Goal: Task Accomplishment & Management: Manage account settings

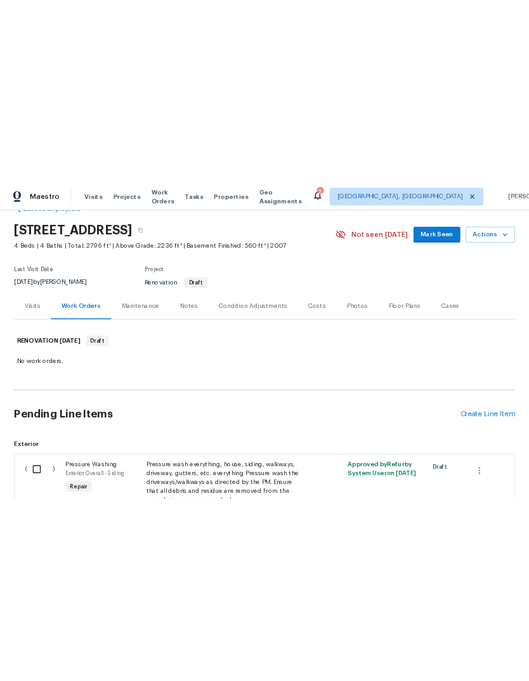
scroll to position [32, 0]
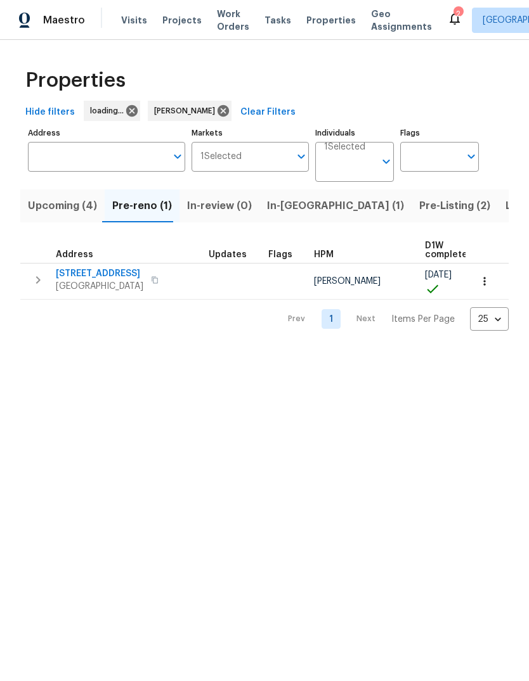
click at [66, 208] on span "Upcoming (4)" at bounding box center [62, 206] width 69 height 18
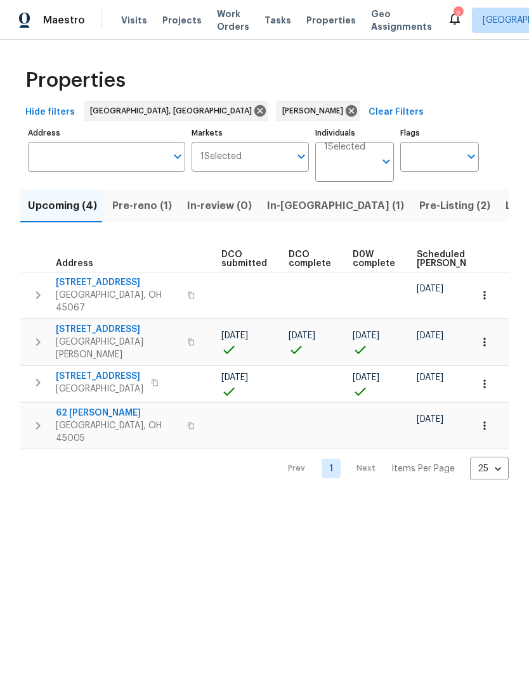
scroll to position [0, 202]
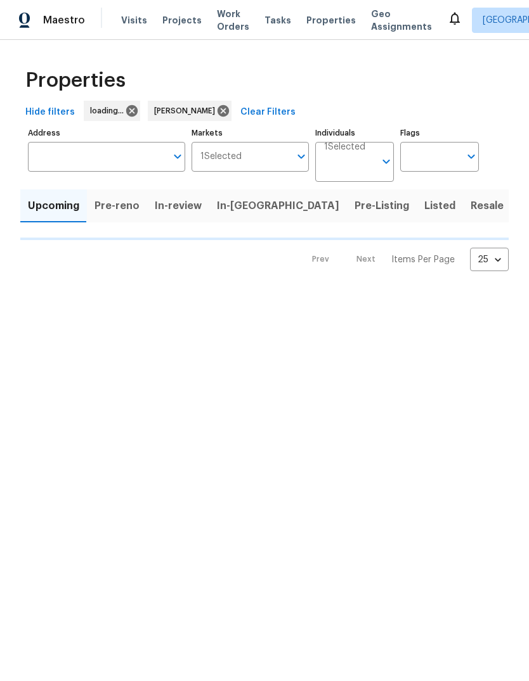
click at [389, 292] on html "Maestro Visits Projects Work Orders Tasks Properties Geo Assignments [GEOGRAPHI…" at bounding box center [264, 146] width 529 height 292
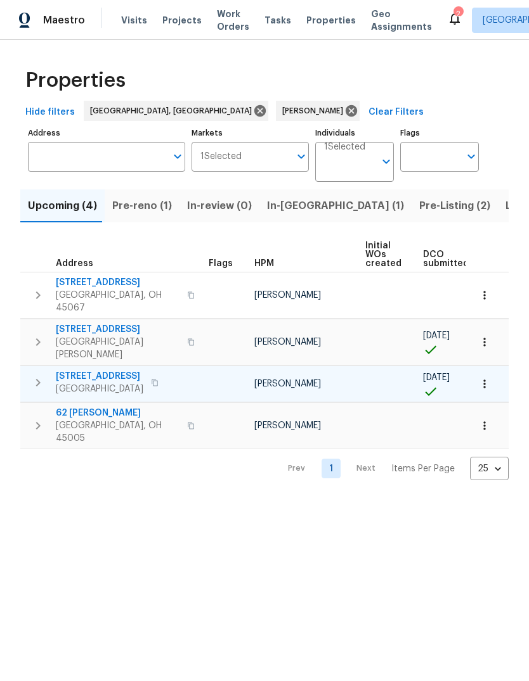
click at [107, 370] on span "[STREET_ADDRESS]" at bounding box center [99, 376] width 87 height 13
click at [108, 370] on span "5326 Elmwood Ln" at bounding box center [99, 376] width 87 height 13
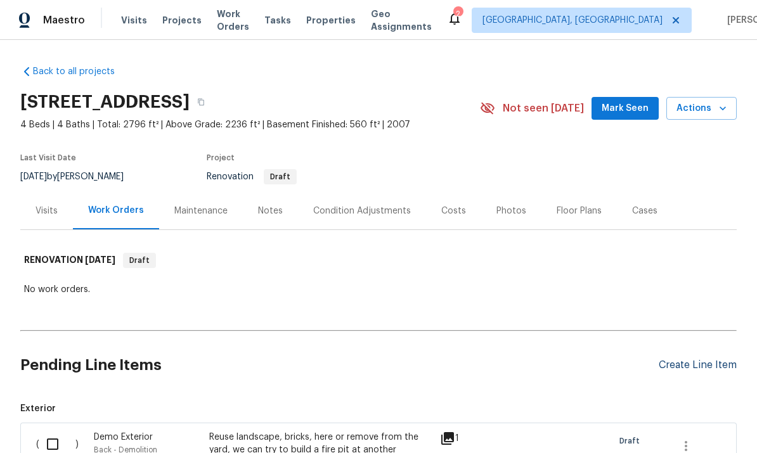
click at [698, 371] on div "Create Line Item" at bounding box center [698, 365] width 78 height 12
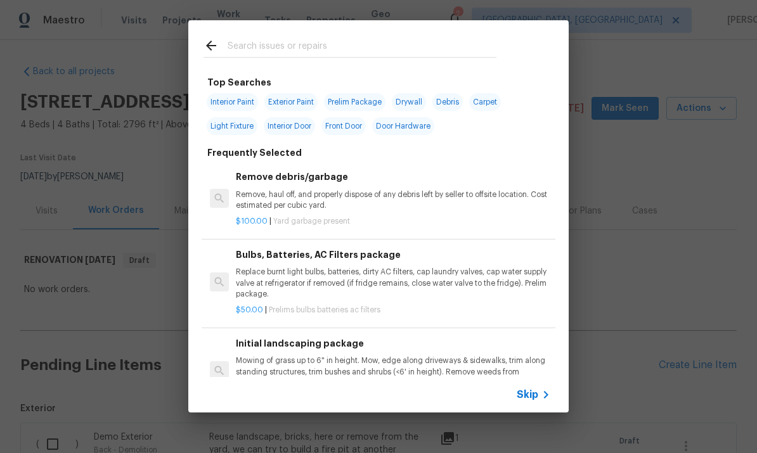
click at [402, 45] on input "text" at bounding box center [362, 47] width 269 height 19
type input "Pain"
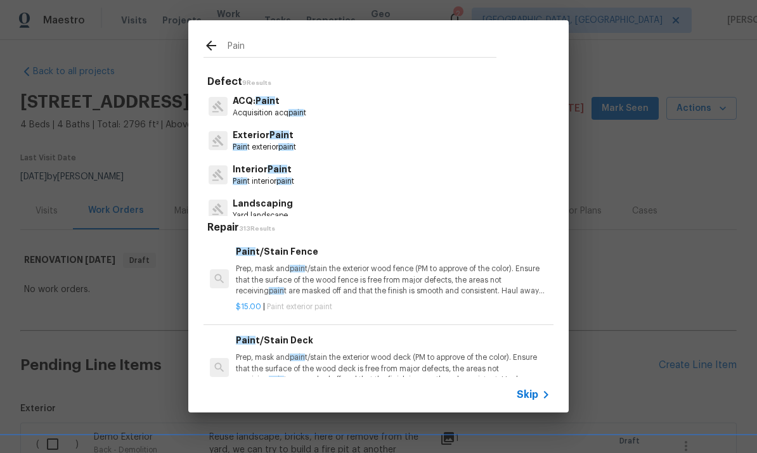
click at [281, 165] on span "Pain" at bounding box center [278, 169] width 20 height 9
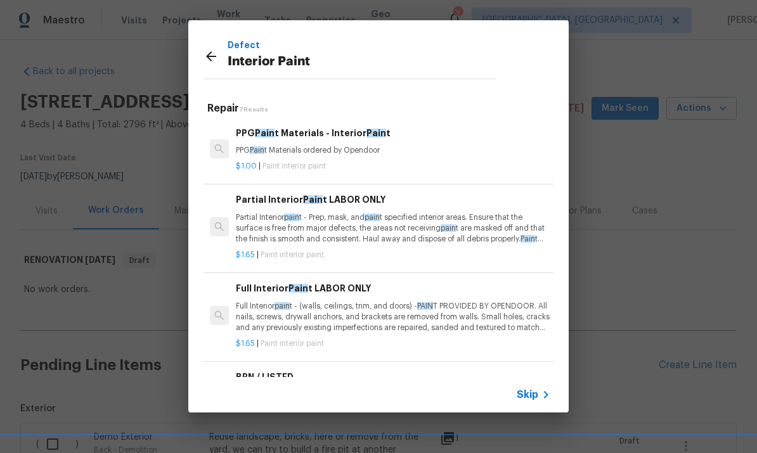
click at [414, 233] on p "Partial Interior pain t - Prep, mask, and pain t specified interior areas. Ensu…" at bounding box center [393, 228] width 314 height 32
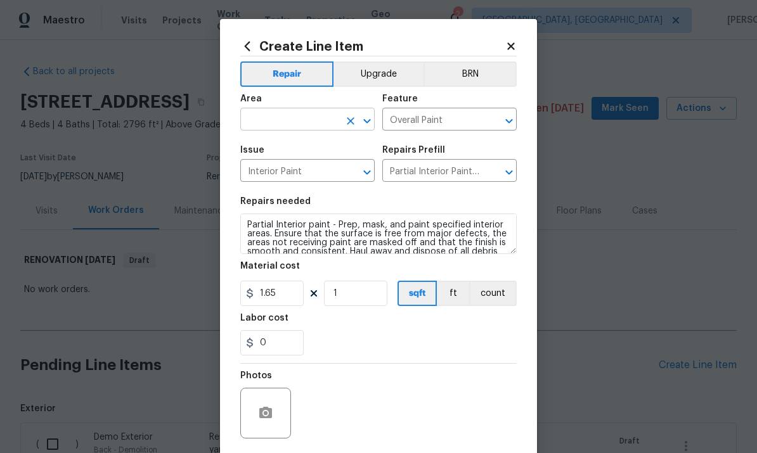
click at [324, 115] on input "text" at bounding box center [289, 121] width 99 height 20
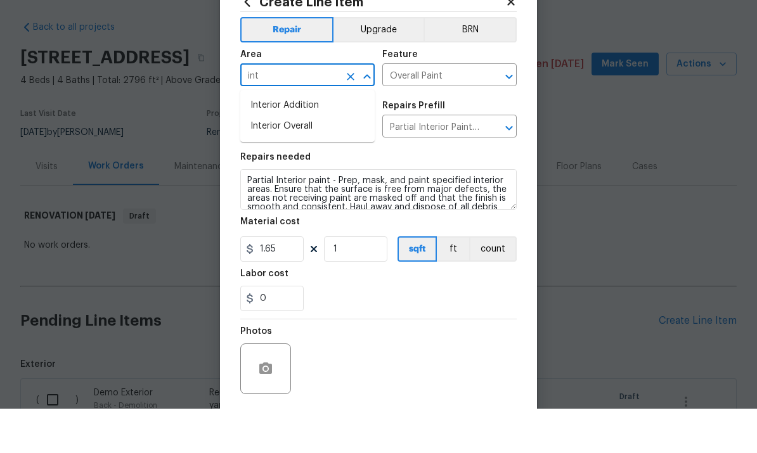
click at [318, 160] on li "Interior Overall" at bounding box center [307, 170] width 134 height 21
type input "Interior Overall"
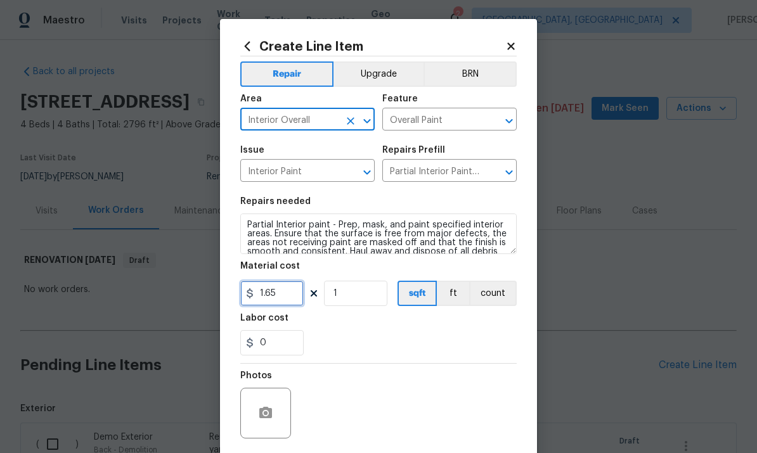
click at [298, 285] on input "1.65" at bounding box center [271, 293] width 63 height 25
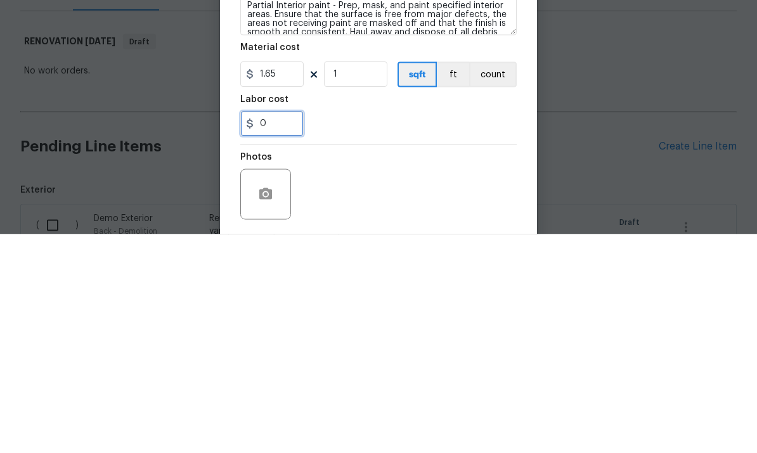
click at [287, 330] on input "0" at bounding box center [271, 342] width 63 height 25
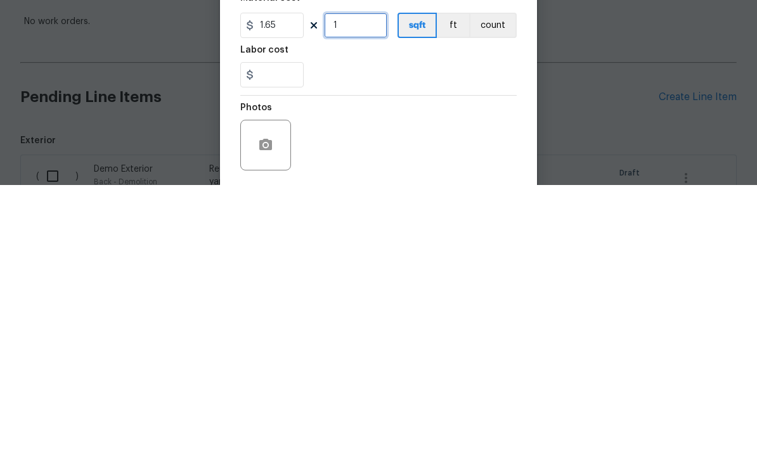
click at [387, 281] on input "1" at bounding box center [355, 293] width 63 height 25
type input "0"
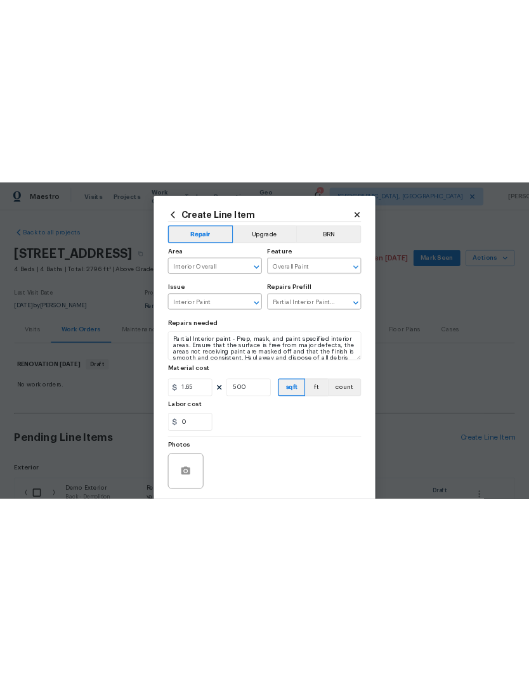
scroll to position [0, 0]
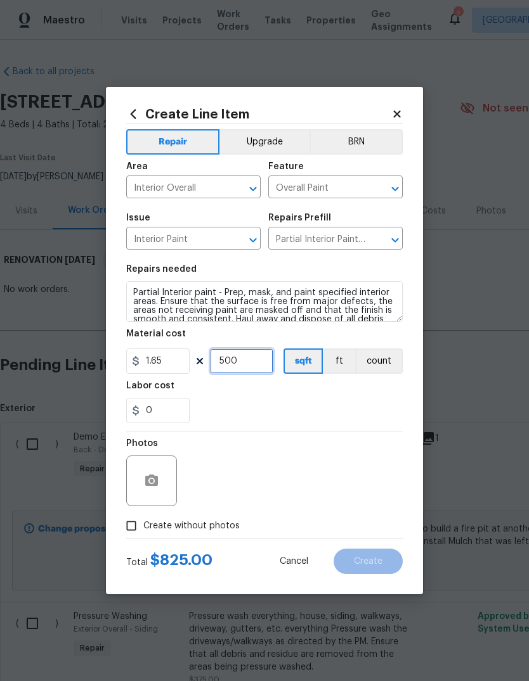
type input "500"
click at [125, 453] on input "Create without photos" at bounding box center [131, 526] width 24 height 24
checkbox input "true"
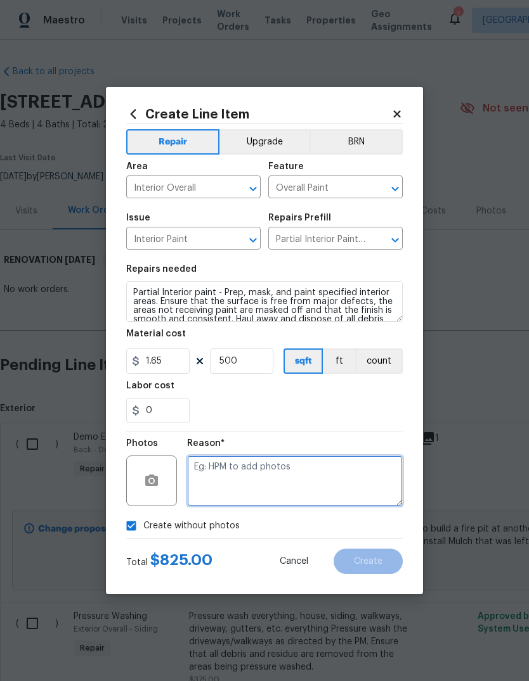
click at [363, 453] on textarea at bounding box center [295, 481] width 216 height 51
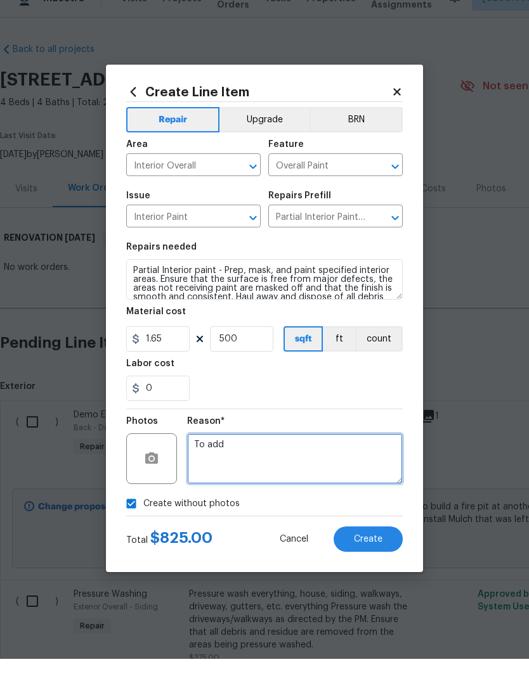
type textarea "To add"
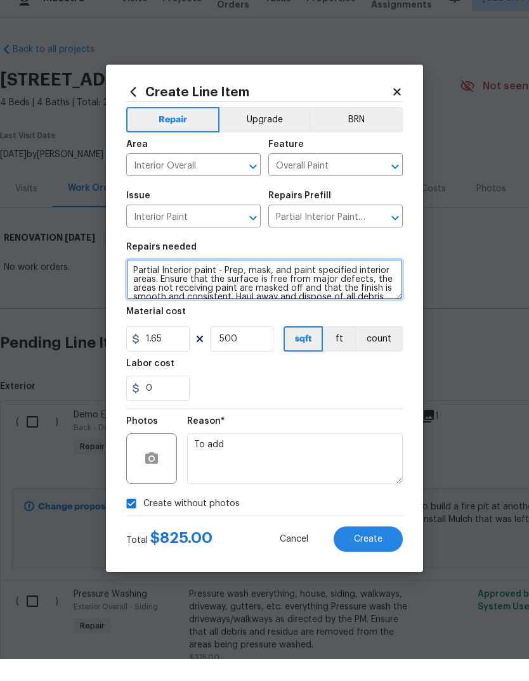
click at [137, 281] on textarea "Partial Interior paint - Prep, mask, and paint specified interior areas. Ensure…" at bounding box center [264, 301] width 276 height 41
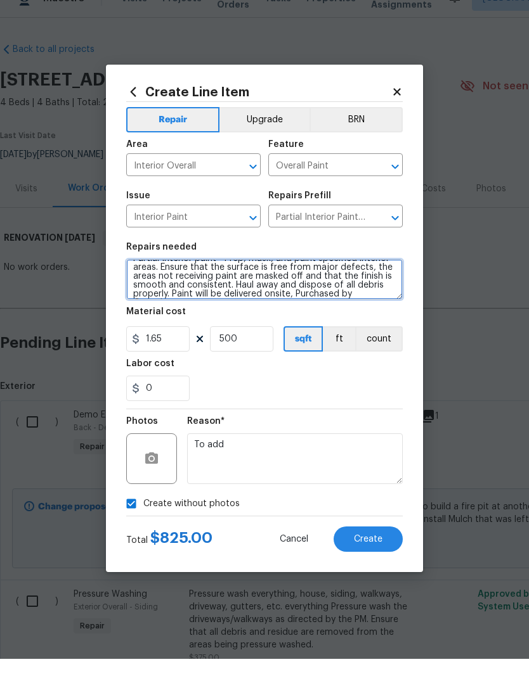
click at [171, 281] on textarea "Partial Interior paint - Prep, mask, and paint specified interior areas. Ensure…" at bounding box center [264, 301] width 276 height 41
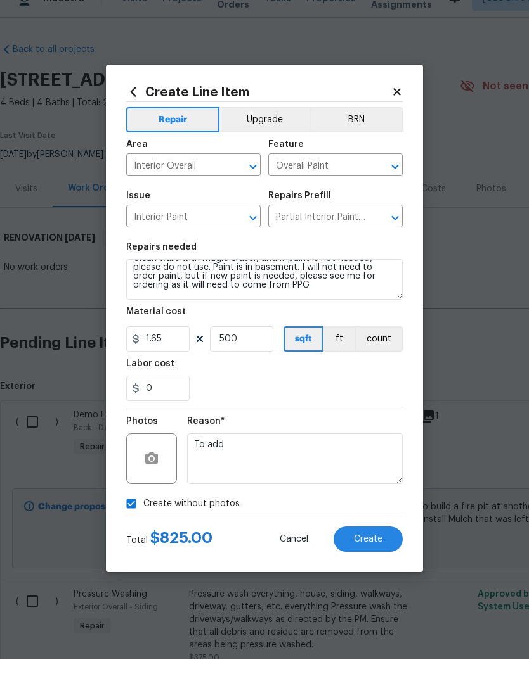
scroll to position [42, 0]
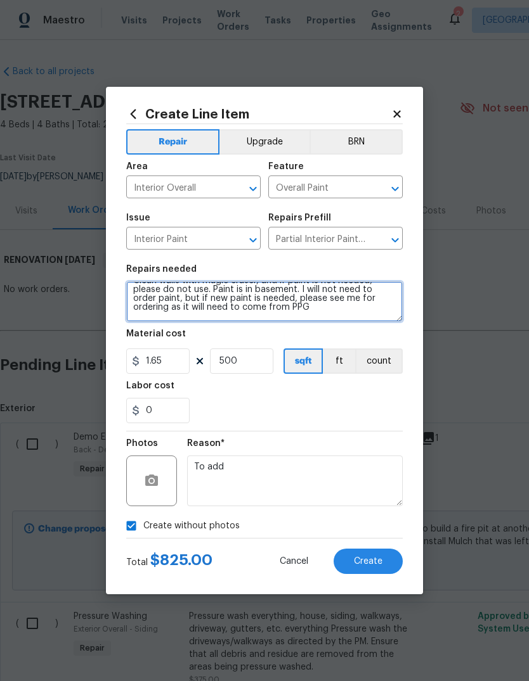
type textarea "Touchup paint on front door, patch at back of front door. Clean walls with magi…"
click at [316, 453] on textarea "To add" at bounding box center [295, 481] width 216 height 51
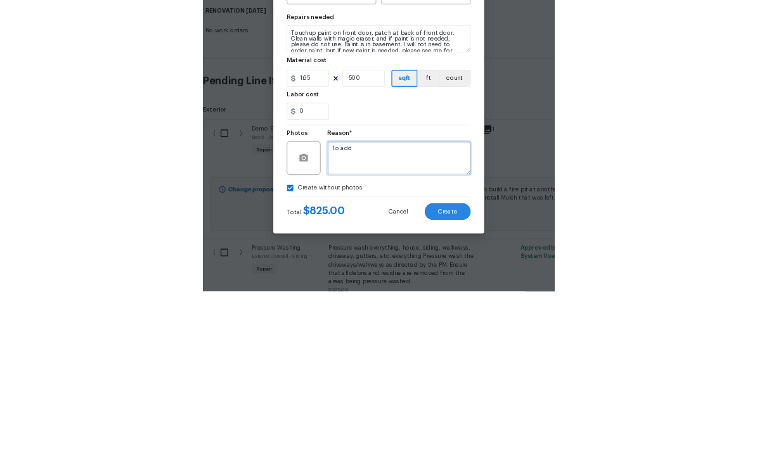
scroll to position [0, 0]
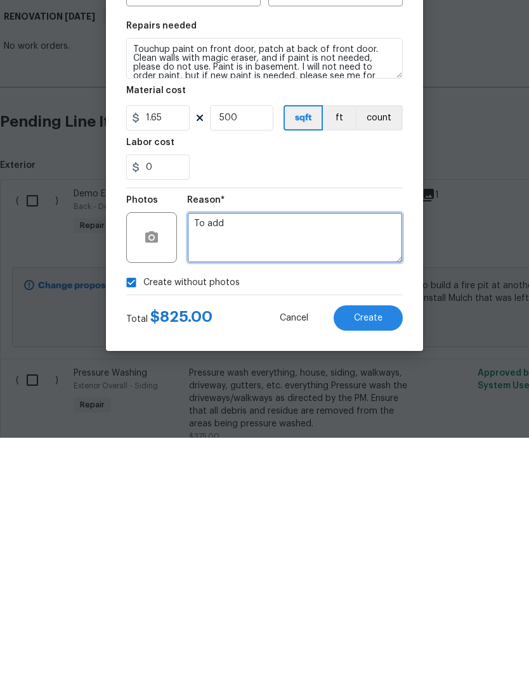
type textarea "To add"
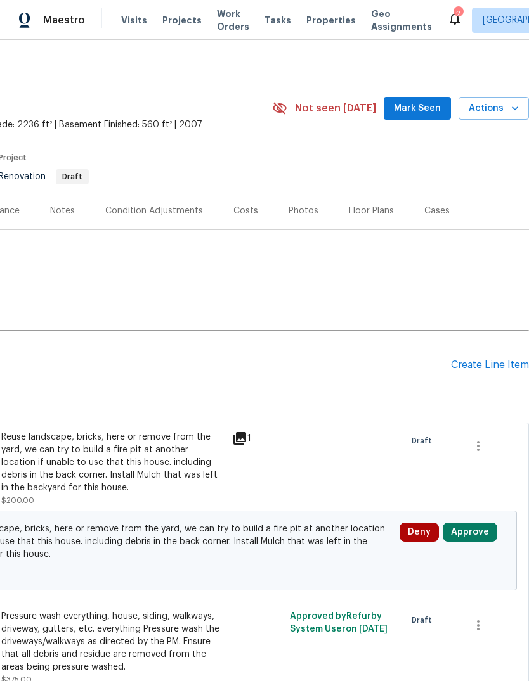
scroll to position [0, 188]
click at [489, 369] on div "Create Line Item" at bounding box center [490, 365] width 78 height 12
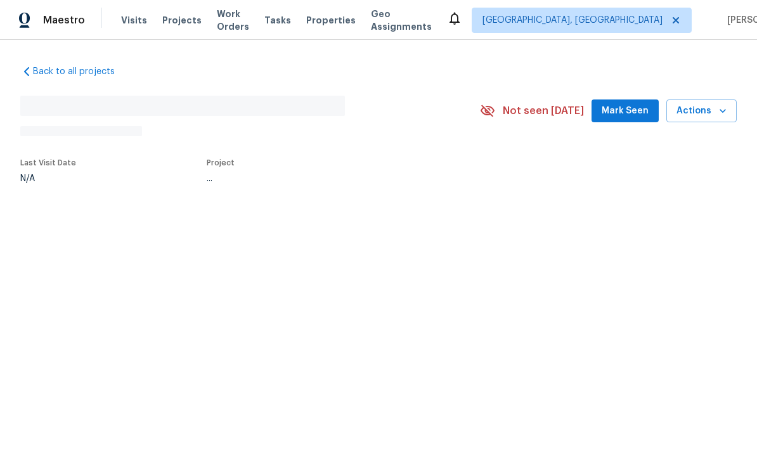
click at [528, 267] on html "Maestro Visits Projects Work Orders Tasks Properties Geo Assignments Cincinnati…" at bounding box center [378, 133] width 757 height 267
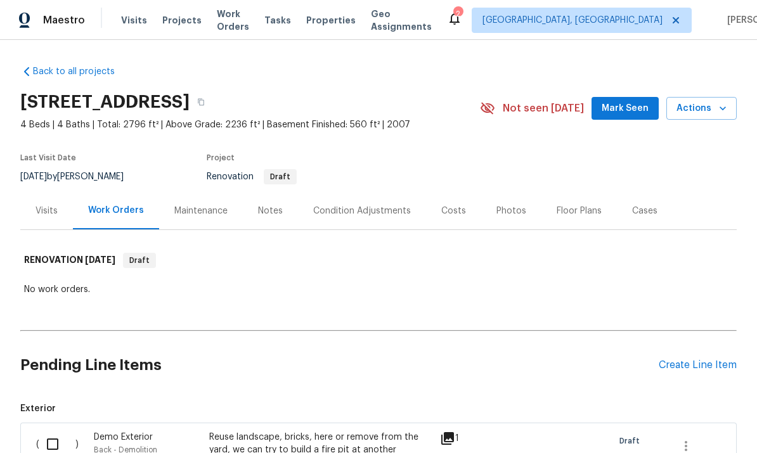
click at [578, 207] on div "Floor Plans" at bounding box center [579, 211] width 45 height 13
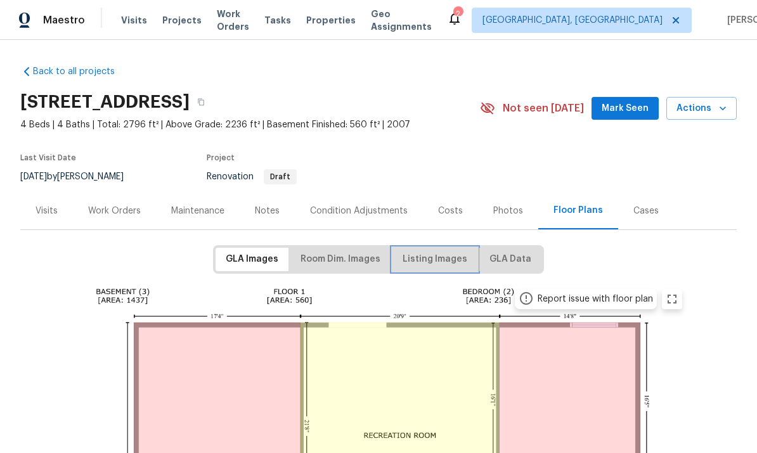
click at [450, 260] on span "Listing Images" at bounding box center [435, 260] width 65 height 16
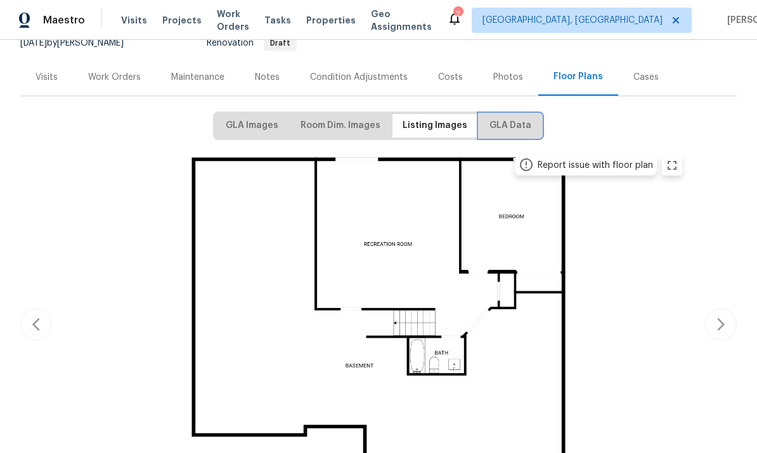
click at [519, 124] on span "GLA Data" at bounding box center [510, 126] width 42 height 16
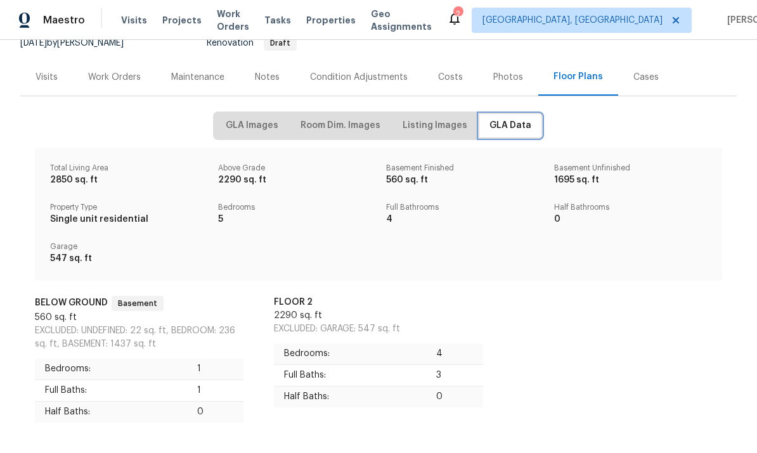
scroll to position [131, 0]
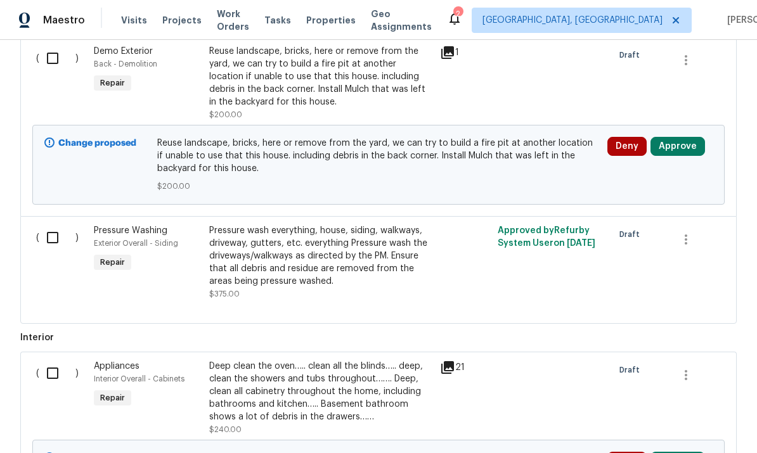
scroll to position [364, 0]
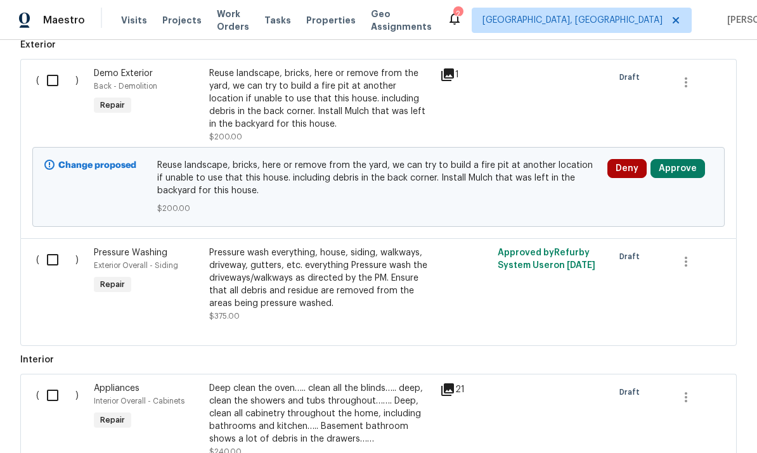
click at [58, 79] on input "checkbox" at bounding box center [57, 80] width 36 height 27
checkbox input "true"
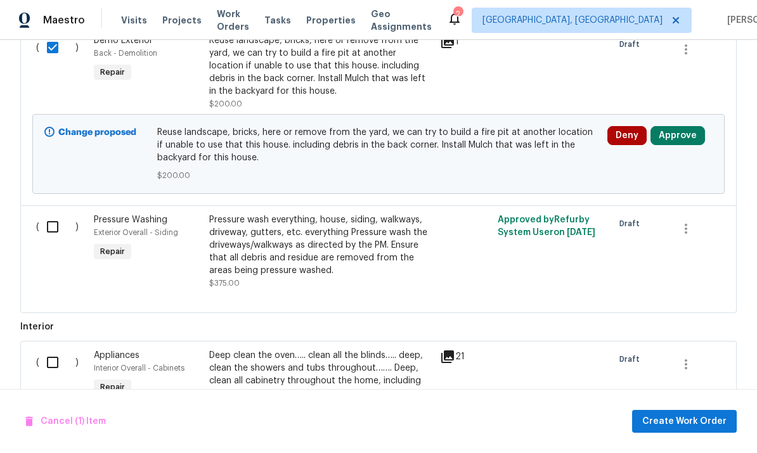
click at [53, 229] on input "checkbox" at bounding box center [57, 227] width 36 height 27
checkbox input "true"
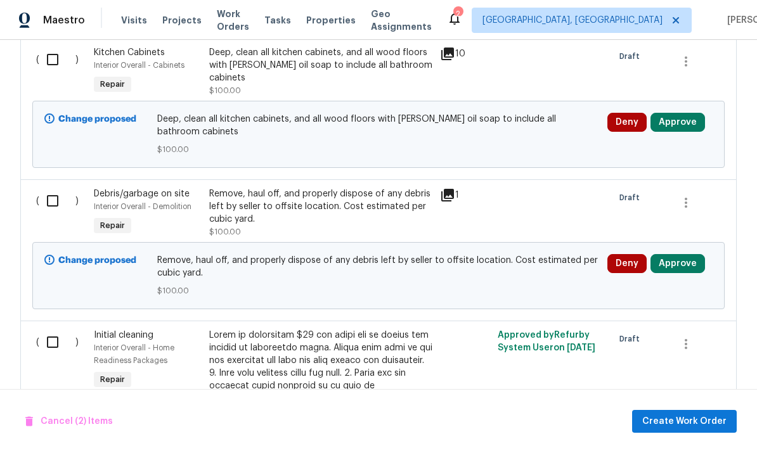
scroll to position [882, 0]
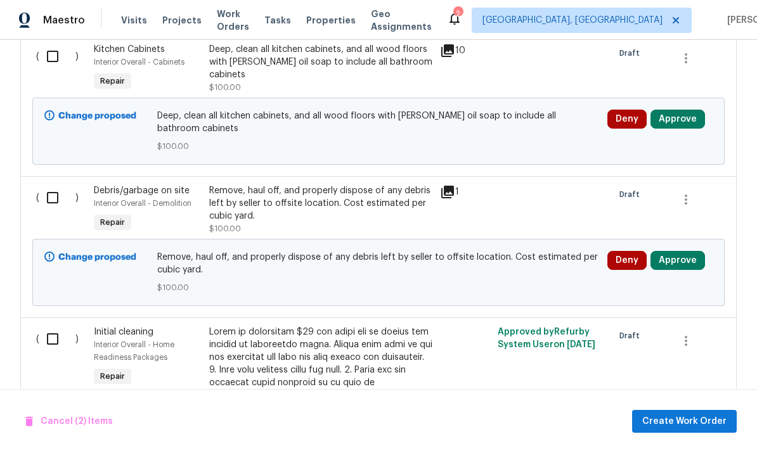
click at [60, 204] on input "checkbox" at bounding box center [57, 197] width 36 height 27
checkbox input "true"
click at [217, 193] on div "Remove, haul off, and properly dispose of any debris left by seller to offsite …" at bounding box center [320, 203] width 223 height 38
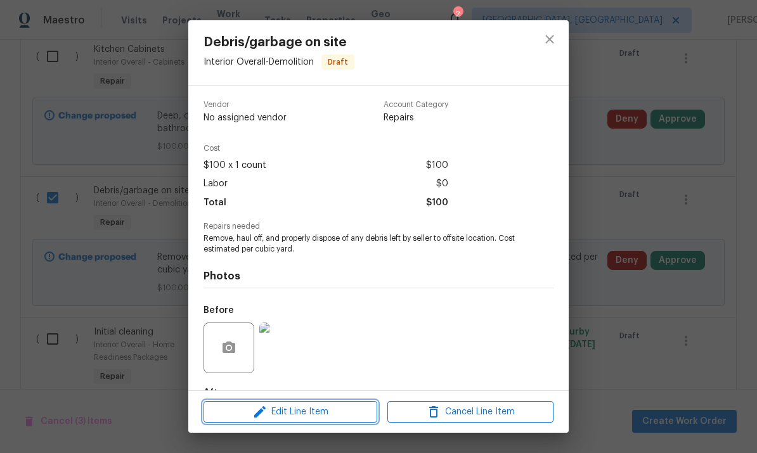
click at [327, 413] on span "Edit Line Item" at bounding box center [290, 412] width 166 height 16
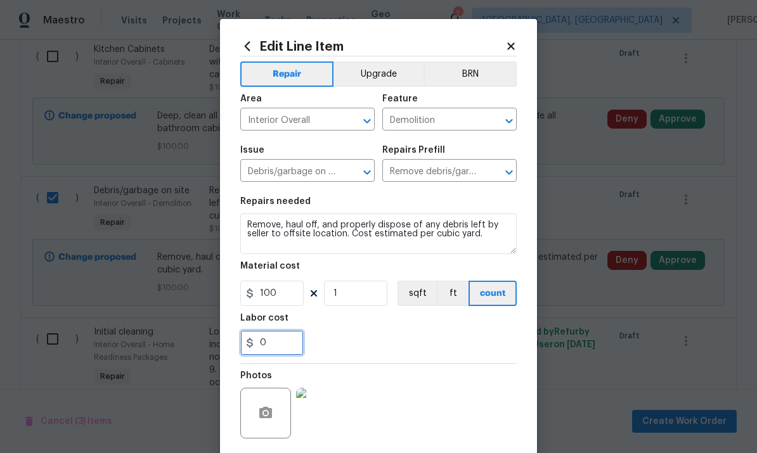
click at [283, 345] on input "0" at bounding box center [271, 342] width 63 height 25
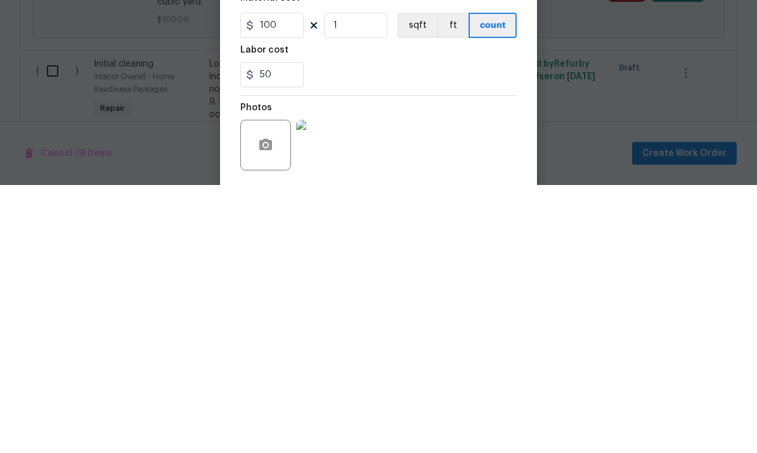
scroll to position [48, 0]
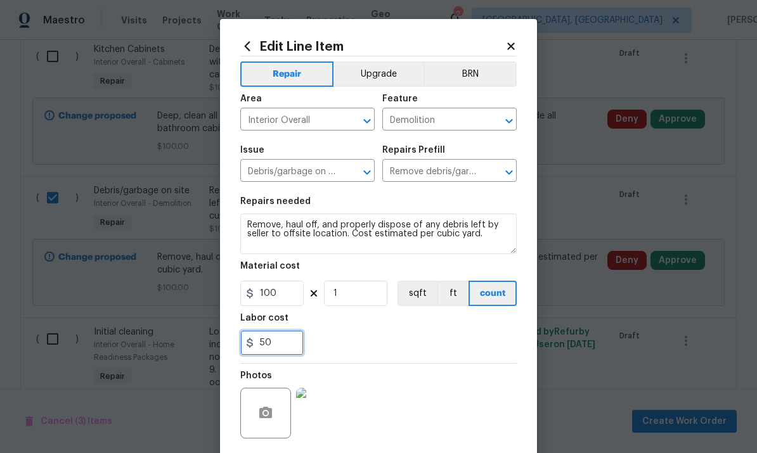
type input "50"
click at [456, 359] on section "Repairs needed Remove, haul off, and properly dispose of any debris left by sel…" at bounding box center [378, 277] width 276 height 174
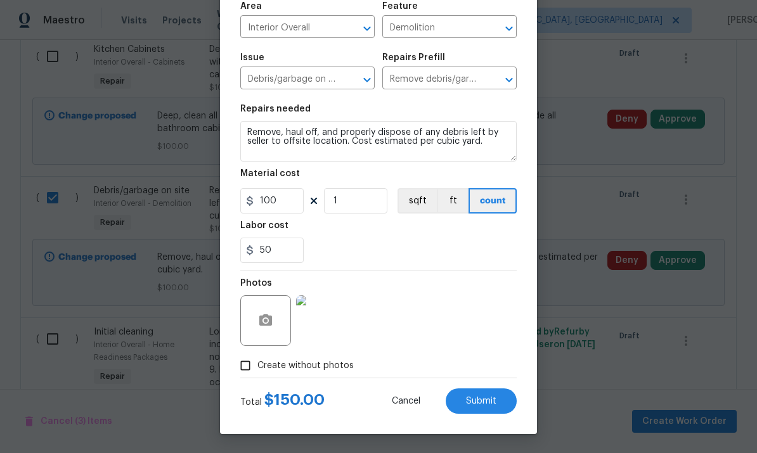
scroll to position [95, 0]
click at [478, 399] on span "Submit" at bounding box center [481, 402] width 30 height 10
checkbox input "false"
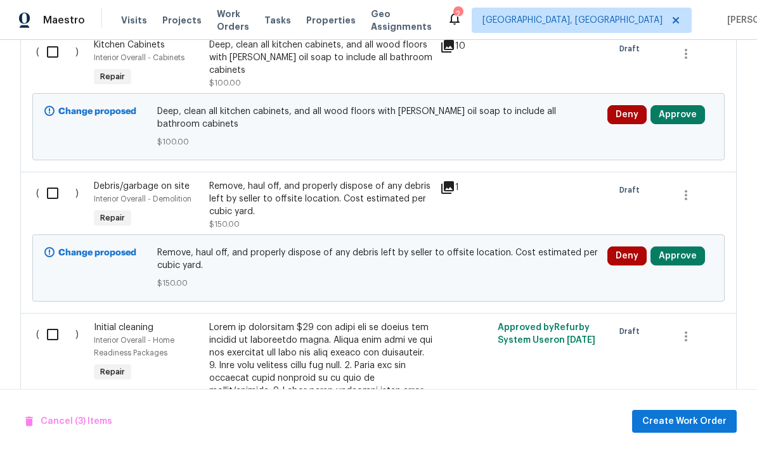
scroll to position [887, 0]
click at [234, 435] on div "Cancel (3) Items Create Work Order" at bounding box center [378, 421] width 757 height 65
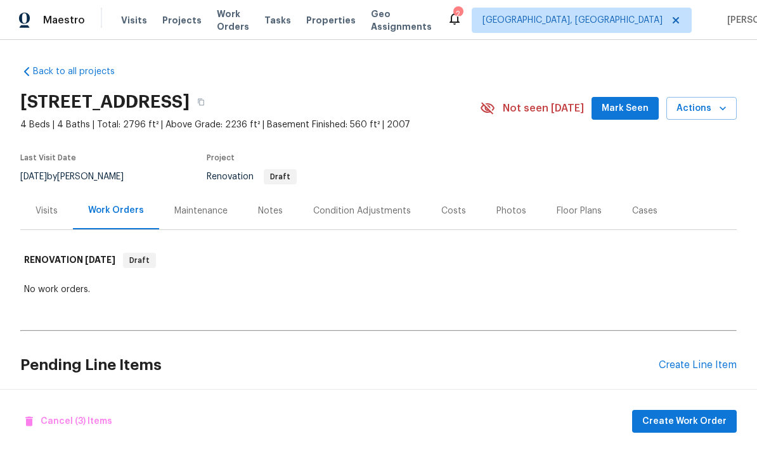
scroll to position [48, 0]
click at [690, 97] on button "Actions" at bounding box center [701, 108] width 70 height 23
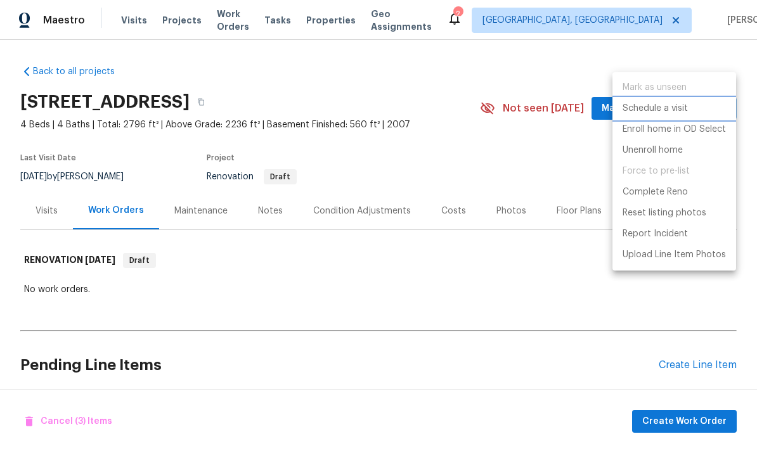
click at [685, 114] on p "Schedule a visit" at bounding box center [655, 108] width 65 height 13
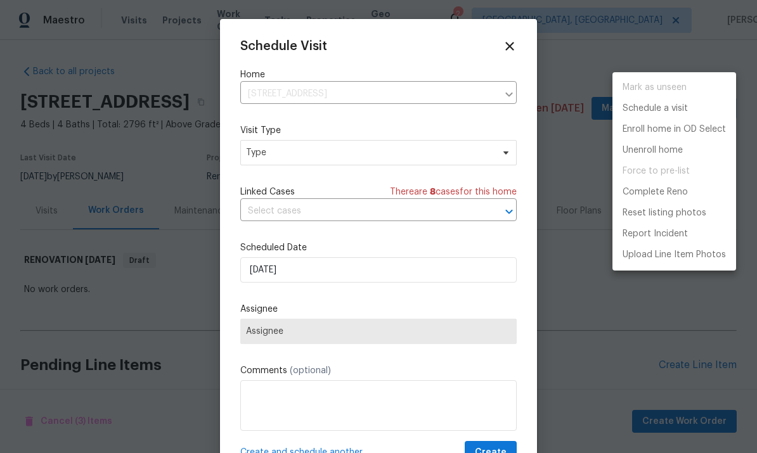
click at [434, 94] on div at bounding box center [378, 226] width 757 height 453
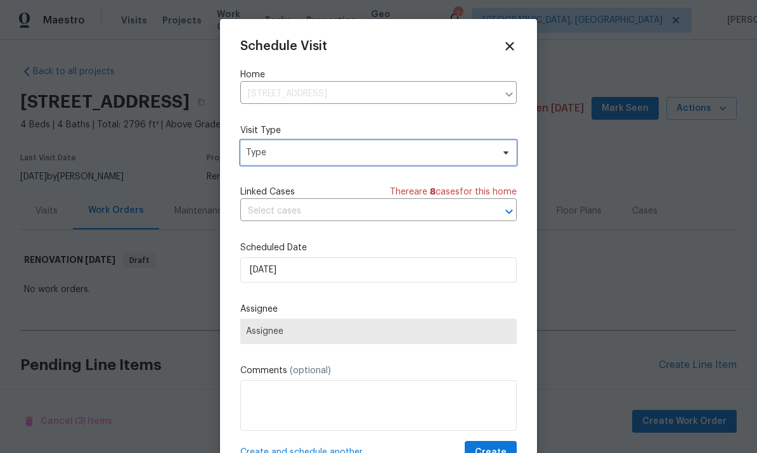
click at [378, 155] on span "Type" at bounding box center [369, 152] width 247 height 13
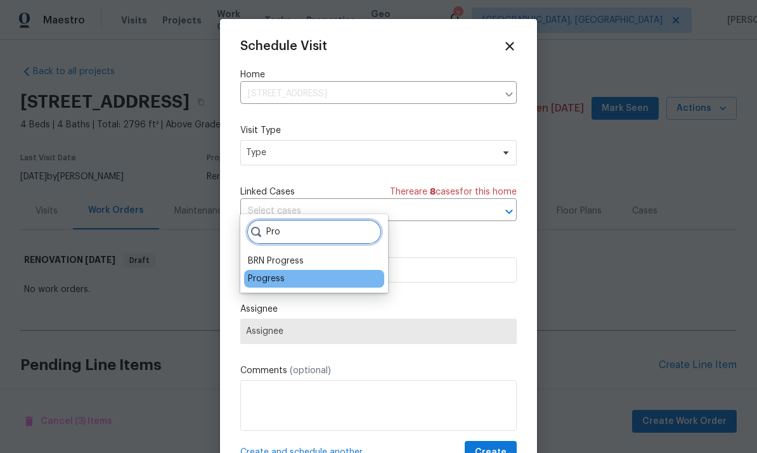
type input "Pro"
click at [278, 273] on div "Progress" at bounding box center [266, 279] width 37 height 13
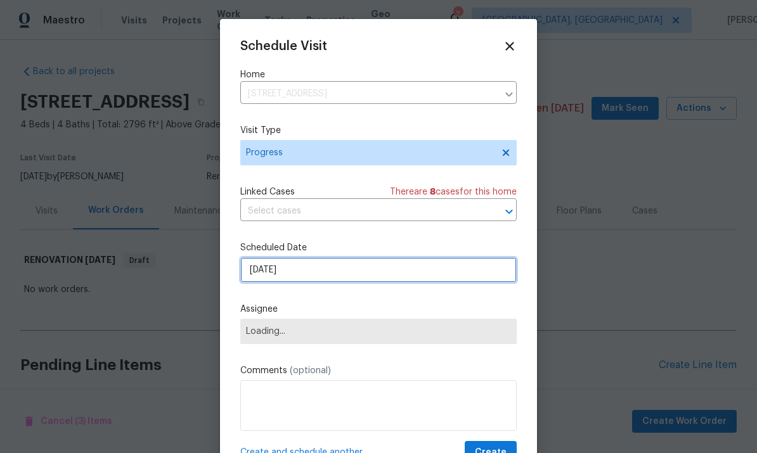
click at [362, 277] on input "[DATE]" at bounding box center [378, 269] width 276 height 25
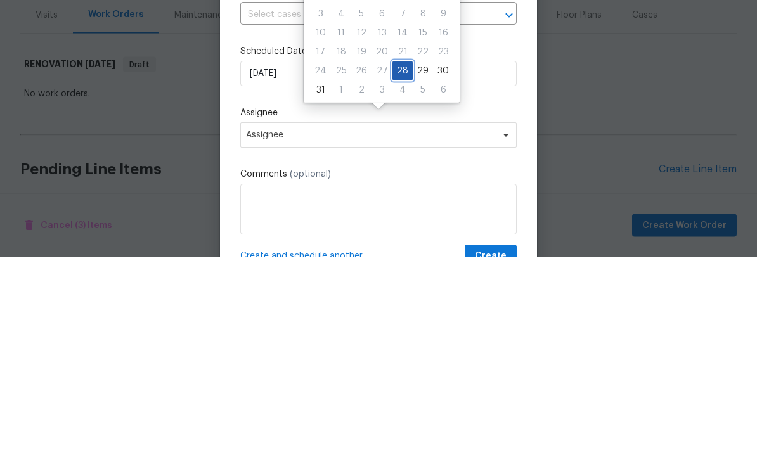
click at [401, 258] on div "28" at bounding box center [402, 267] width 20 height 18
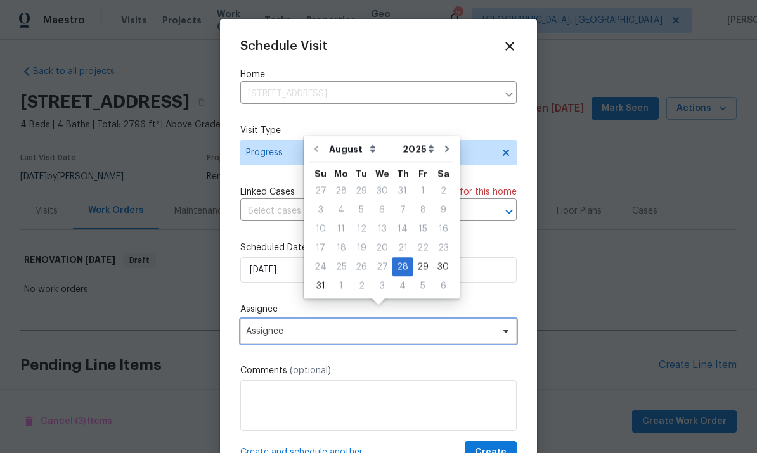
click at [370, 328] on span "Assignee" at bounding box center [378, 331] width 276 height 25
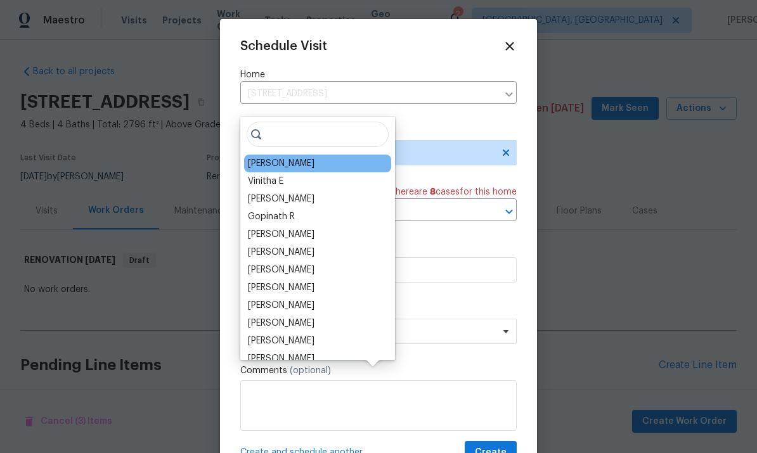
click at [300, 155] on div "[PERSON_NAME]" at bounding box center [317, 164] width 147 height 18
click at [281, 157] on div "[PERSON_NAME]" at bounding box center [281, 163] width 67 height 13
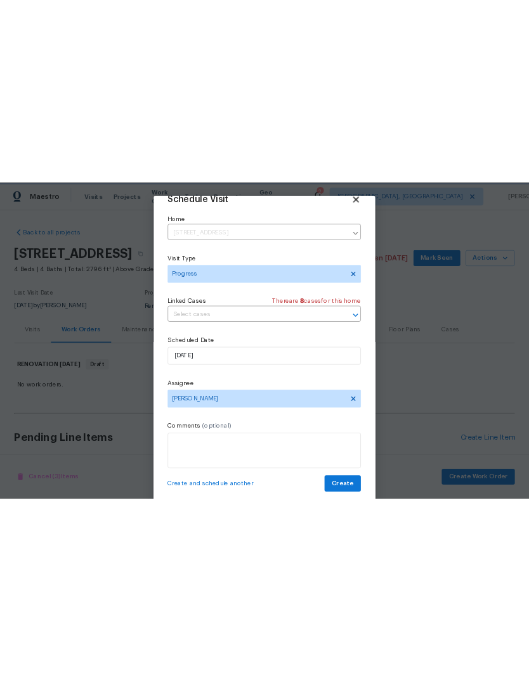
scroll to position [25, 0]
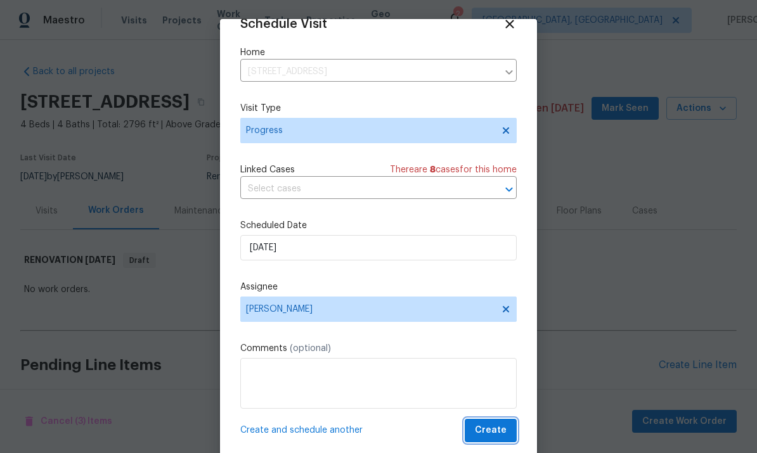
click at [498, 431] on span "Create" at bounding box center [491, 431] width 32 height 16
